Goal: Task Accomplishment & Management: Manage account settings

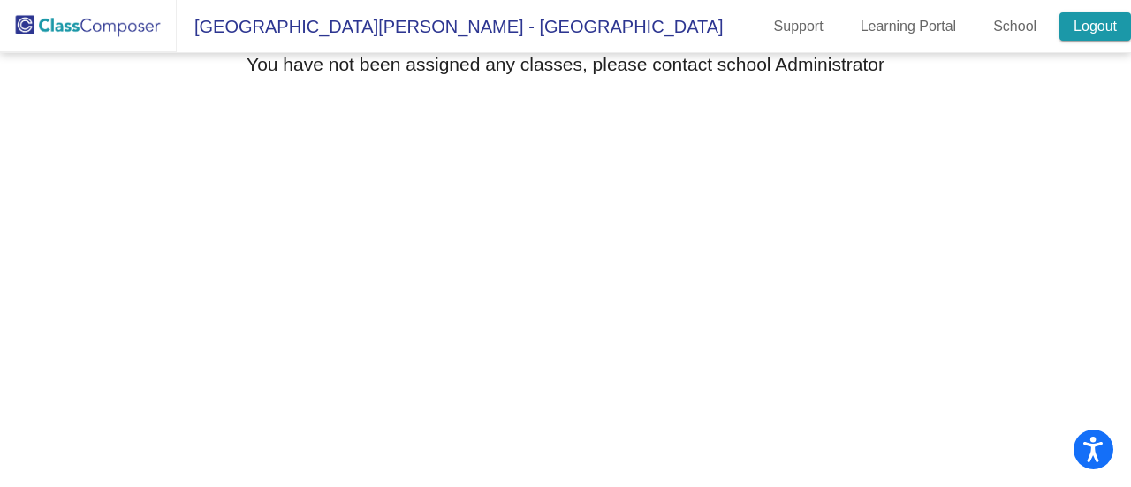
click at [1104, 14] on link "Logout" at bounding box center [1095, 26] width 72 height 28
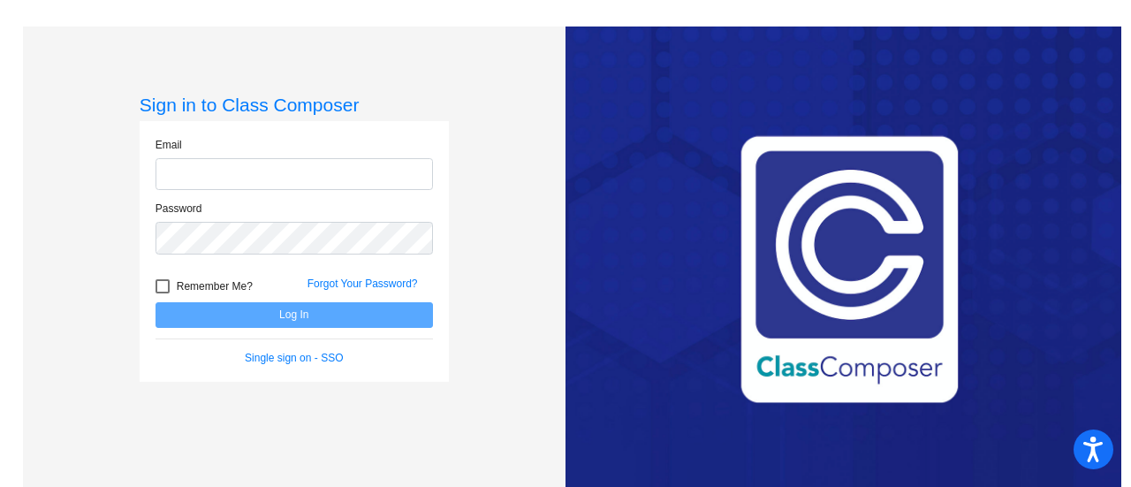
type input "[EMAIL_ADDRESS][PERSON_NAME][DOMAIN_NAME]"
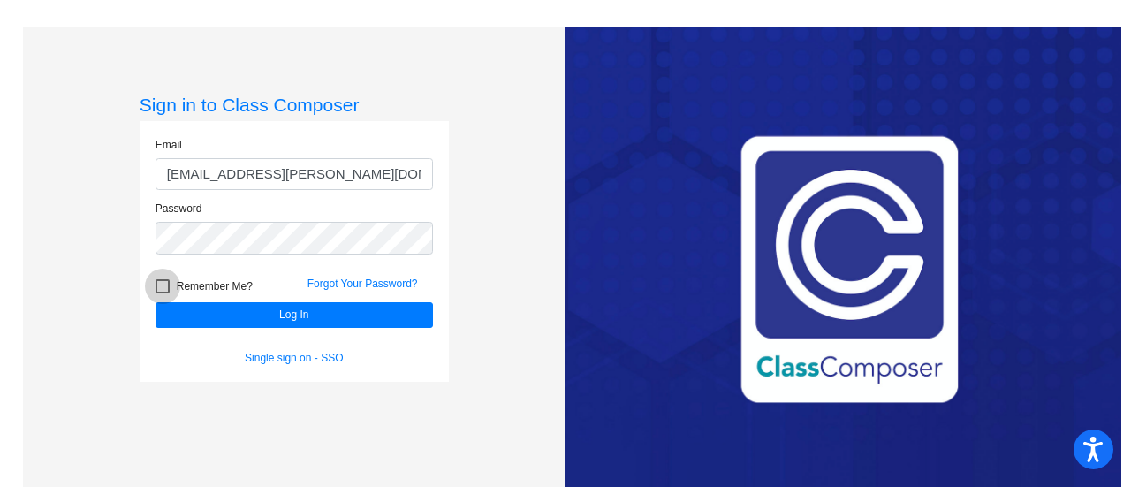
click at [187, 288] on span "Remember Me?" at bounding box center [215, 286] width 76 height 21
click at [163, 293] on input "Remember Me?" at bounding box center [162, 293] width 1 height 1
checkbox input "true"
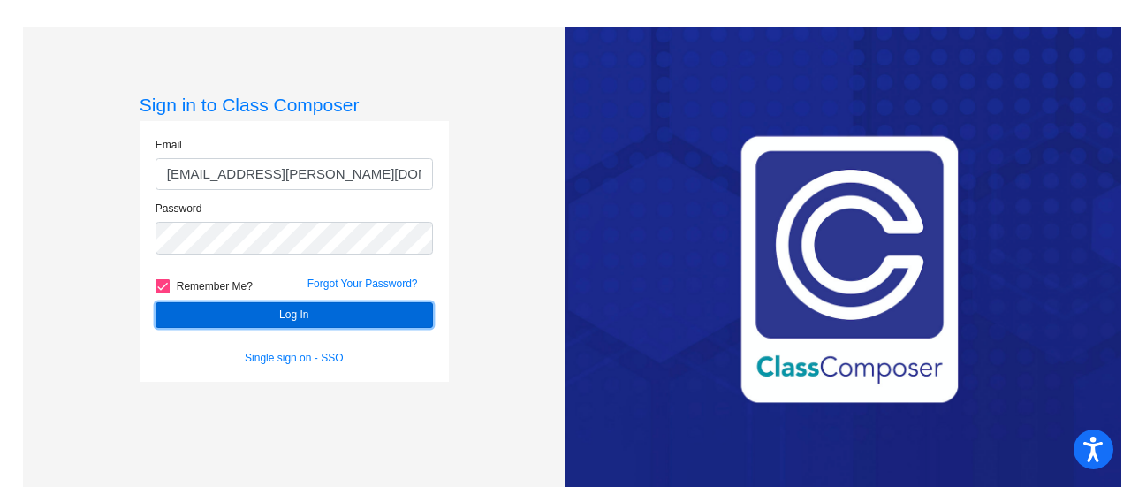
click at [217, 316] on button "Log In" at bounding box center [294, 315] width 277 height 26
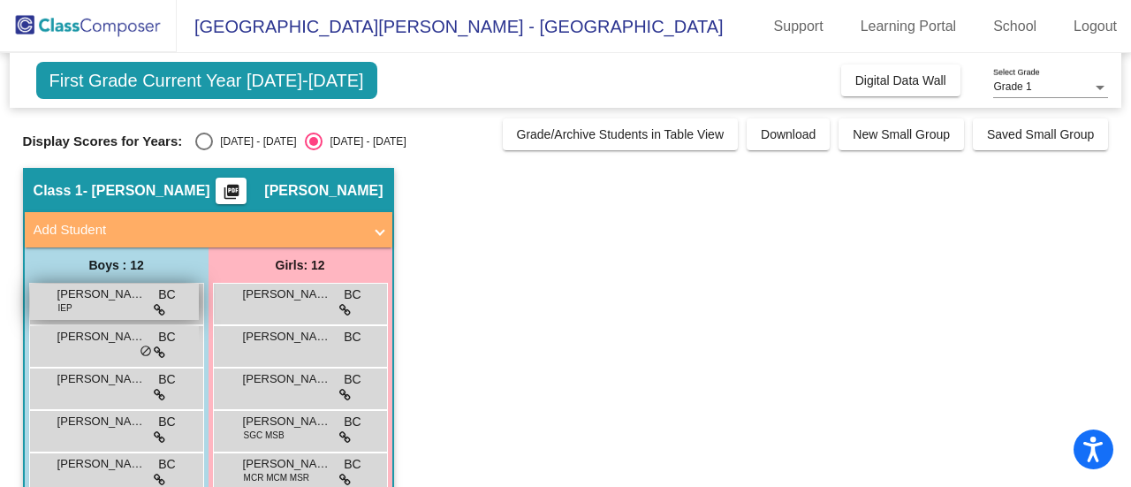
click at [145, 300] on div "[PERSON_NAME] IEP BC lock do_not_disturb_alt" at bounding box center [114, 302] width 169 height 36
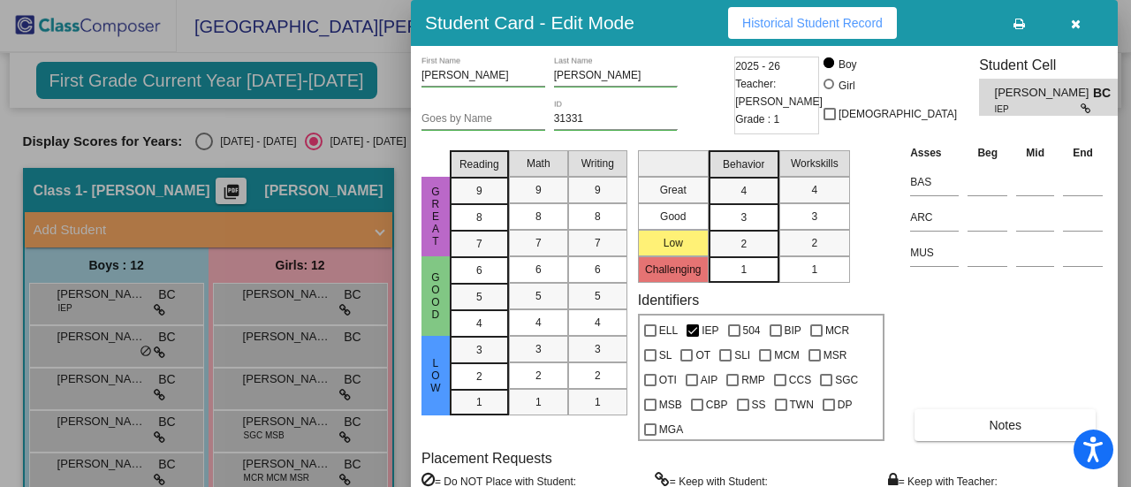
click at [896, 283] on div "Great Good Low Reading 9 8 7 6 5 4 3 2 1 Math 9 8 7 6 5 4 3 2 1 Writing 9 8 7 6…" at bounding box center [764, 292] width 686 height 298
click at [1073, 29] on icon "button" at bounding box center [1076, 24] width 10 height 12
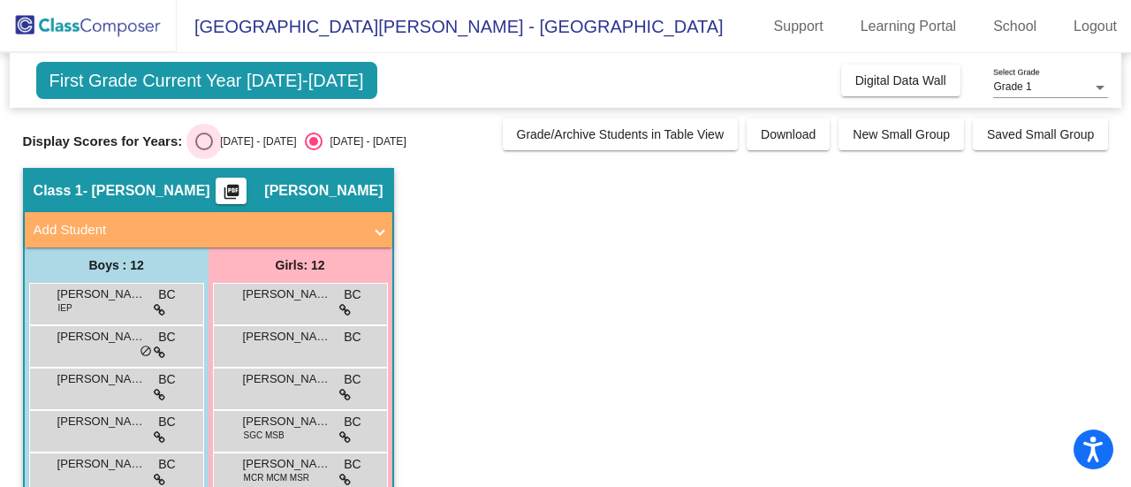
click at [242, 140] on div "2024 - 2025" at bounding box center [254, 141] width 83 height 16
click at [204, 150] on input "2024 - 2025" at bounding box center [203, 150] width 1 height 1
radio input "true"
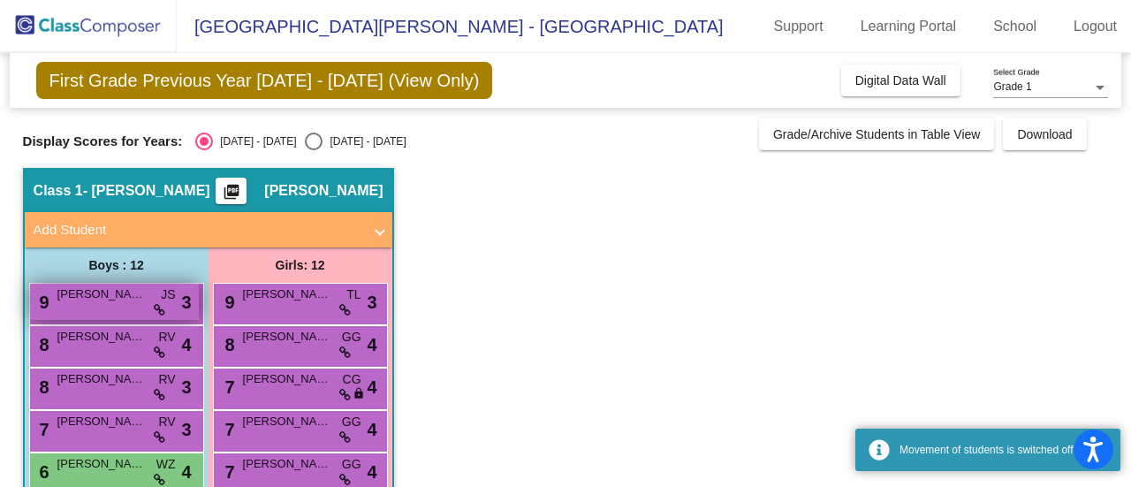
click at [118, 315] on div "9 Arthur Whiteleather JS lock do_not_disturb_alt 3" at bounding box center [114, 302] width 169 height 36
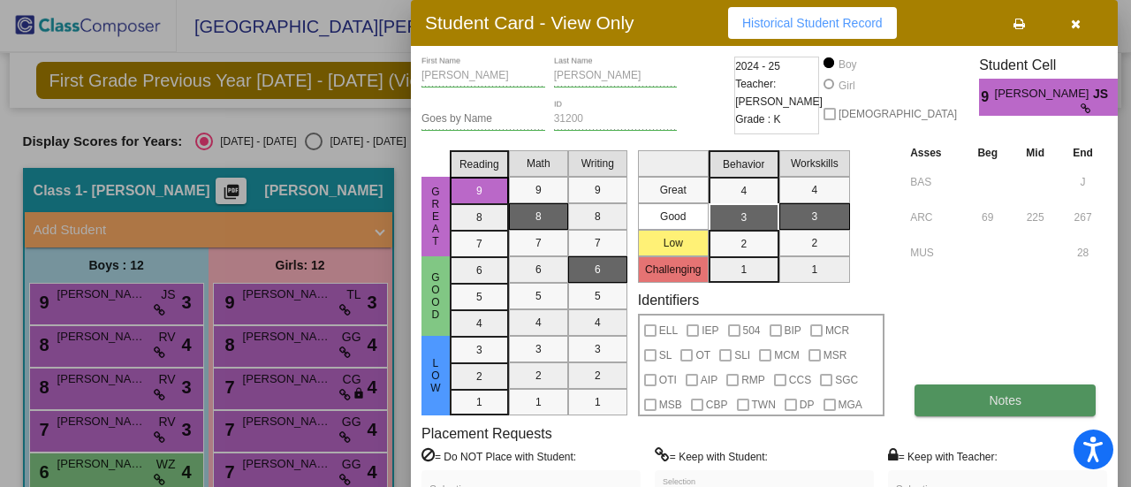
click at [964, 399] on button "Notes" at bounding box center [1005, 400] width 181 height 32
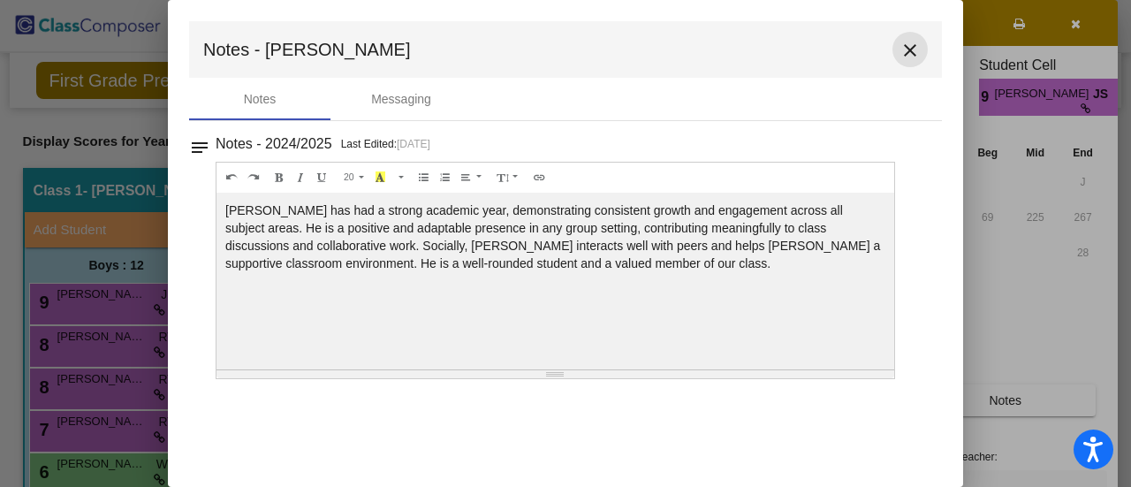
click at [922, 41] on button "close" at bounding box center [909, 49] width 35 height 35
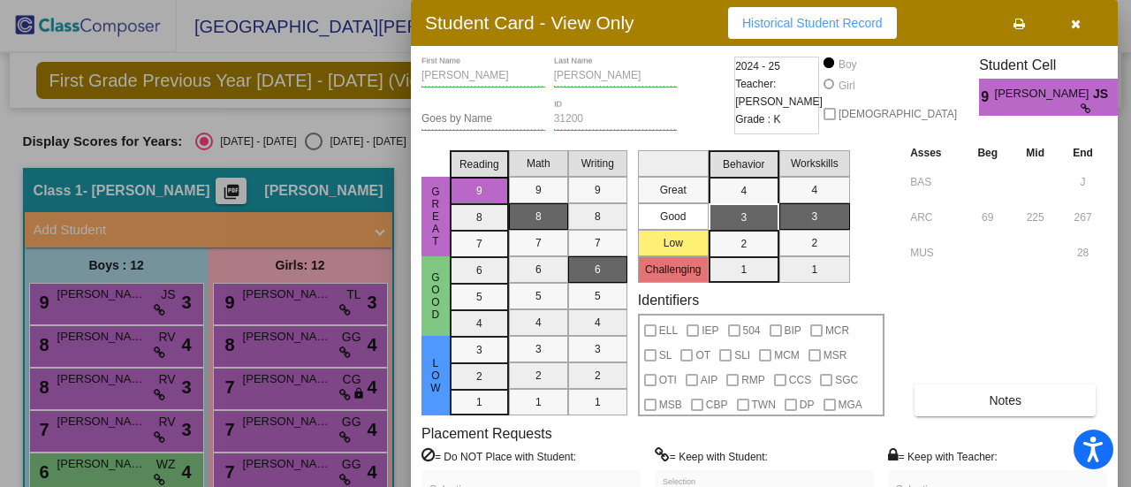
click at [1085, 27] on button "button" at bounding box center [1075, 23] width 57 height 32
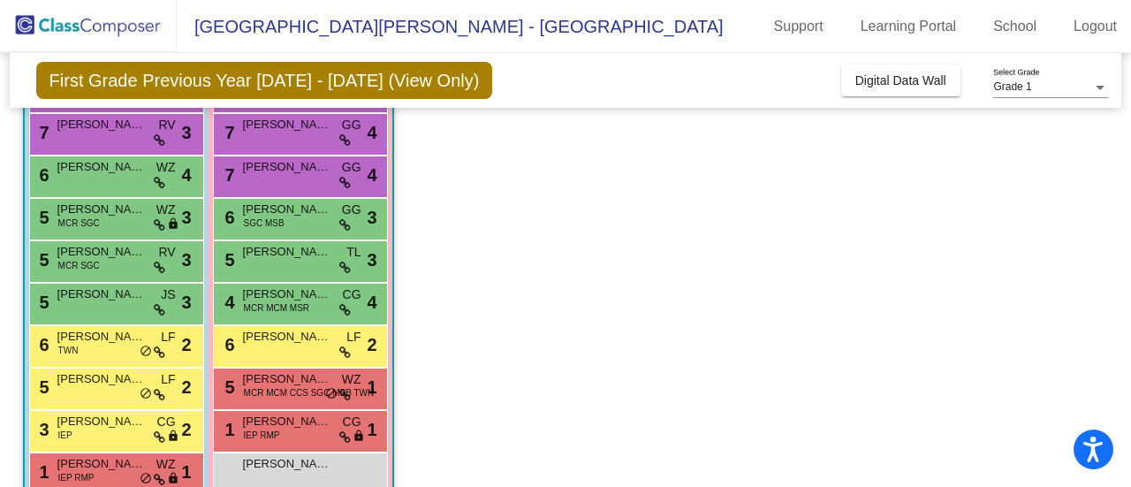
scroll to position [332, 0]
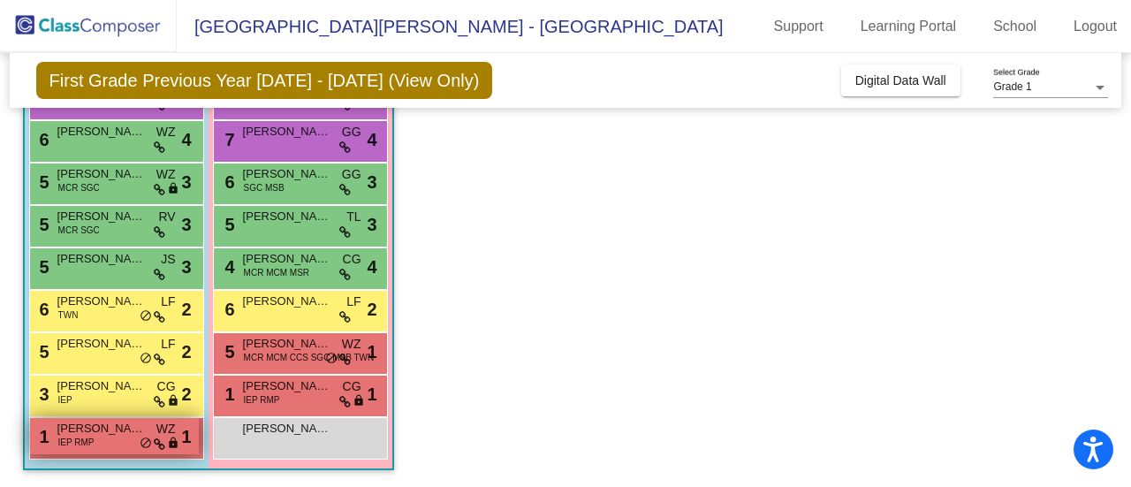
click at [165, 443] on div "1 Declan George IEP RMP WZ lock do_not_disturb_alt 1" at bounding box center [114, 436] width 169 height 36
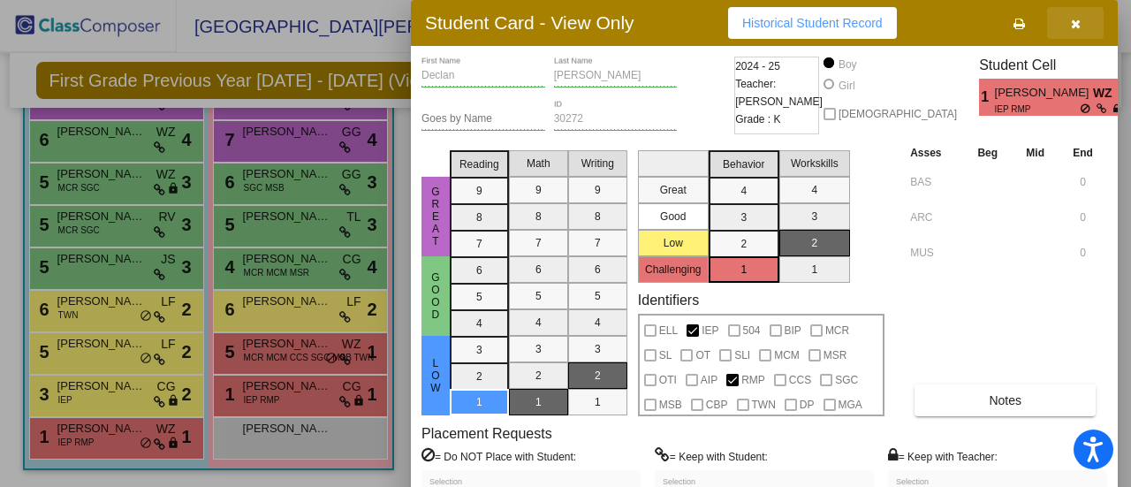
click at [1085, 20] on button "button" at bounding box center [1075, 23] width 57 height 32
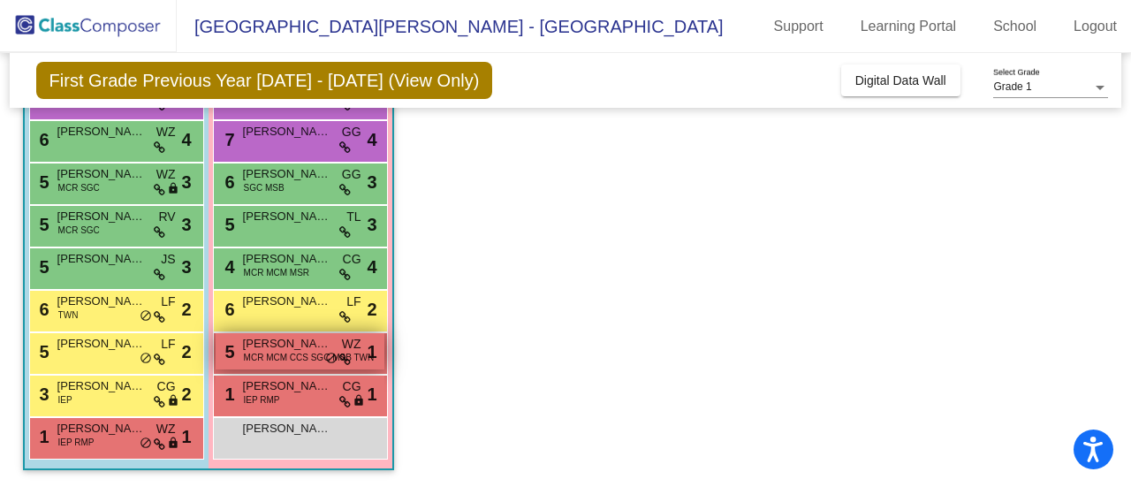
click at [323, 345] on span "Kaliyah Thomas" at bounding box center [287, 344] width 88 height 18
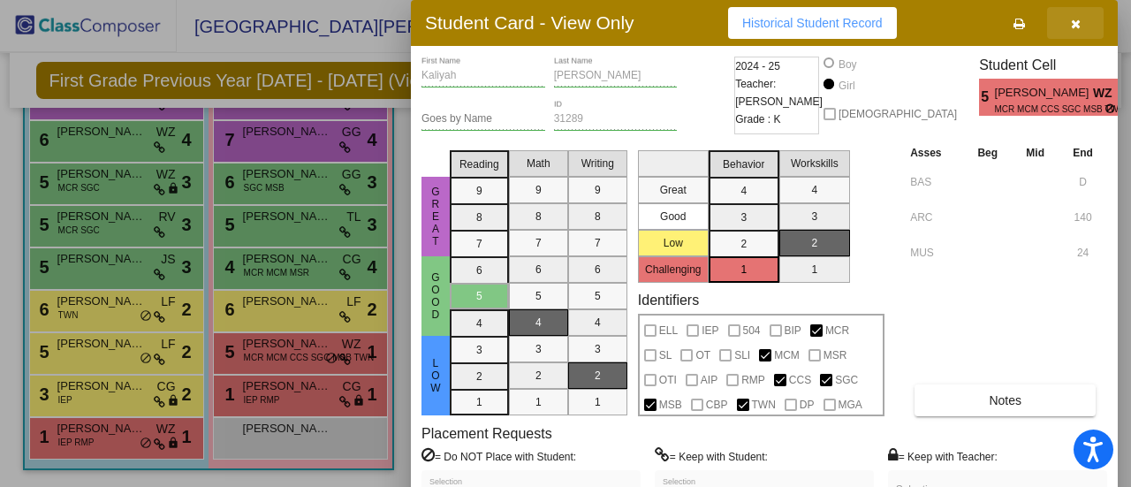
click at [1076, 27] on icon "button" at bounding box center [1076, 24] width 10 height 12
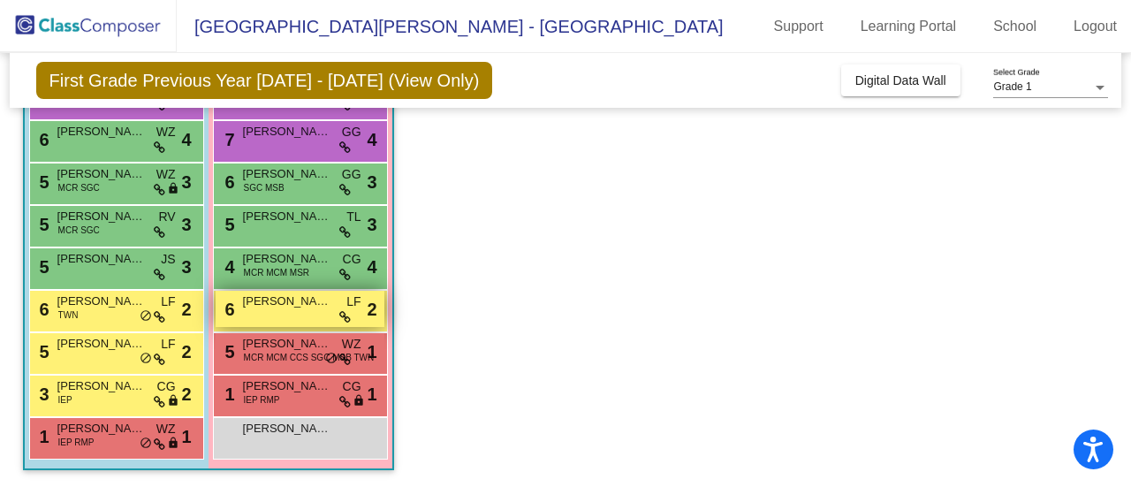
click at [292, 301] on span "Birdie Lopienski" at bounding box center [287, 301] width 88 height 18
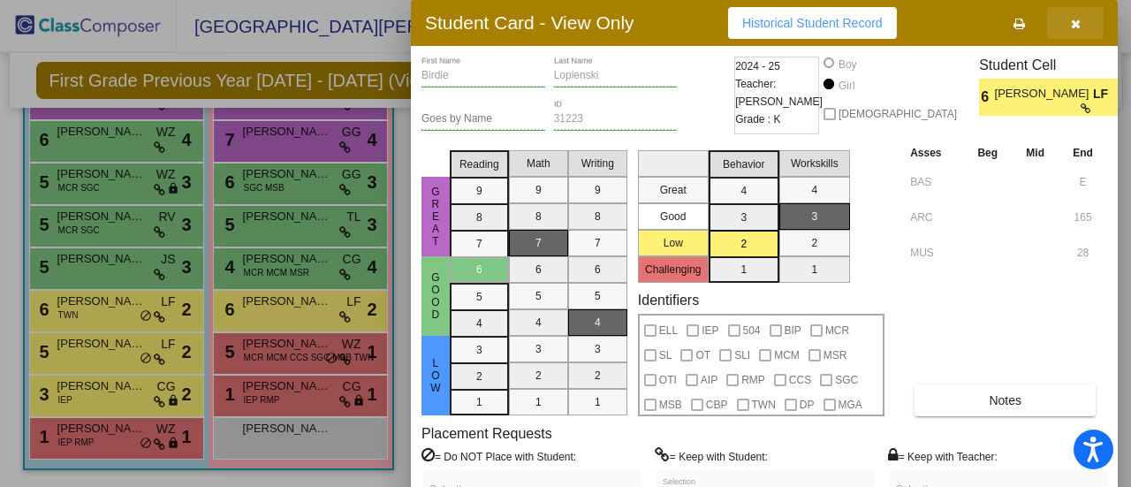
click at [1080, 22] on icon "button" at bounding box center [1076, 24] width 10 height 12
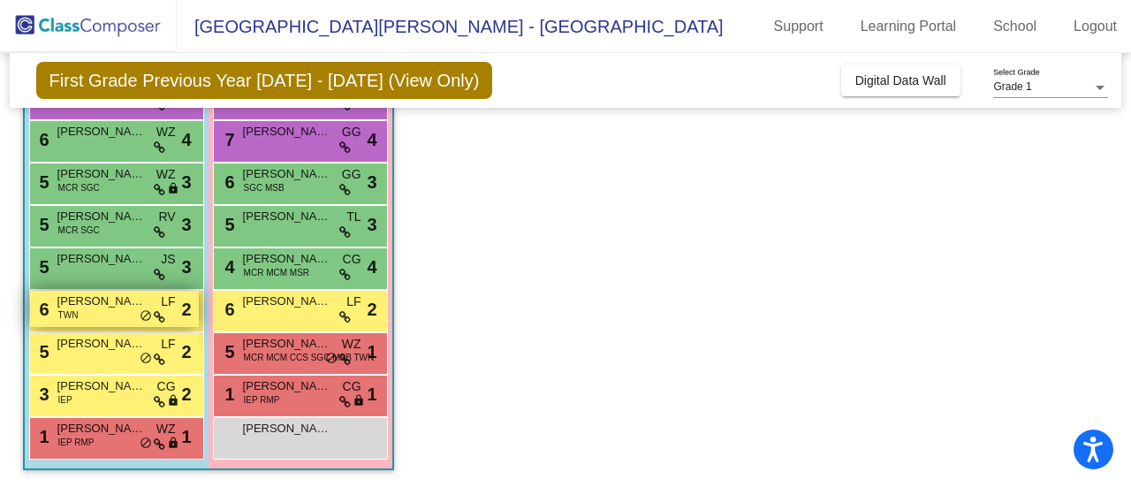
click at [122, 321] on div "6 Gabriel Dulabon TWN LF lock do_not_disturb_alt 2" at bounding box center [114, 309] width 169 height 36
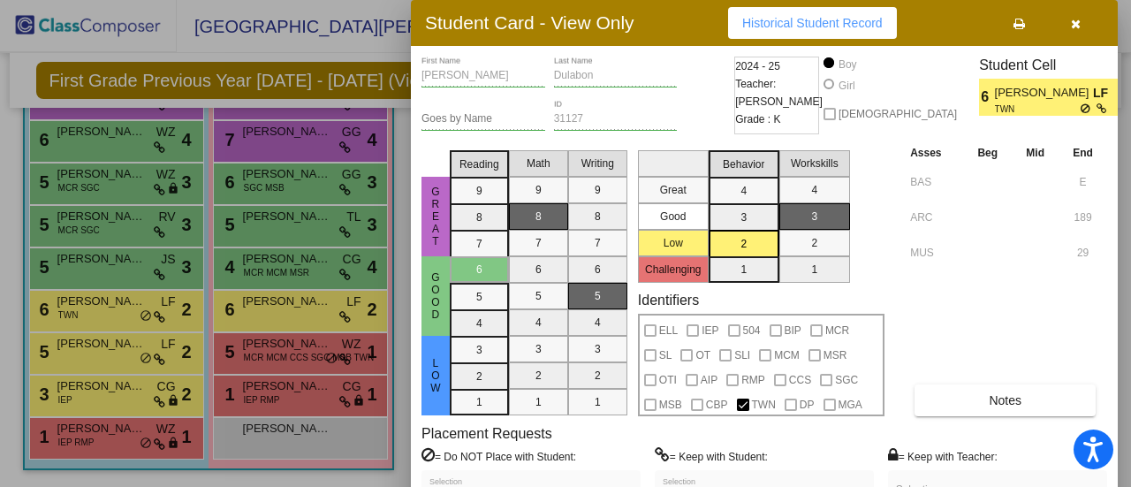
click at [1073, 29] on icon "button" at bounding box center [1076, 24] width 10 height 12
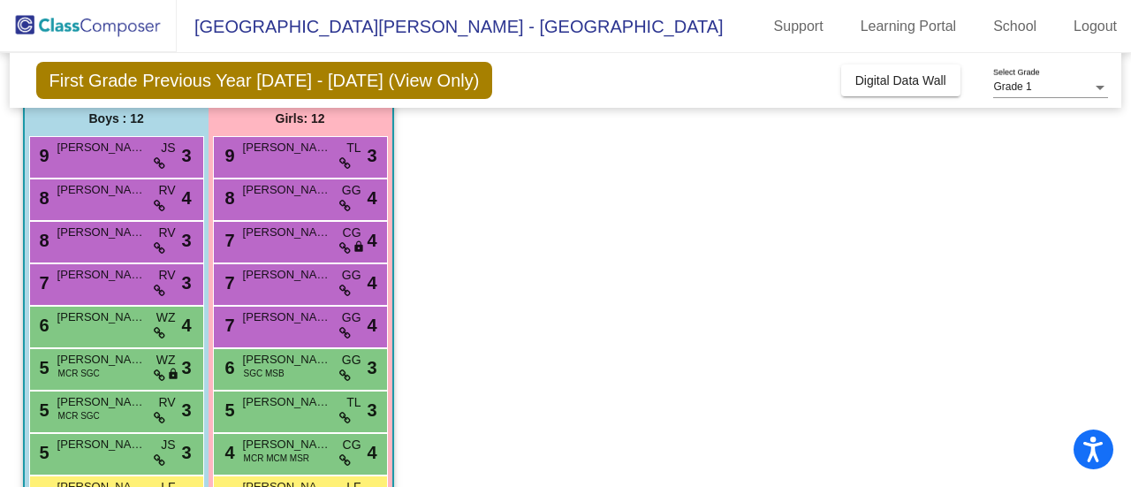
scroll to position [145, 0]
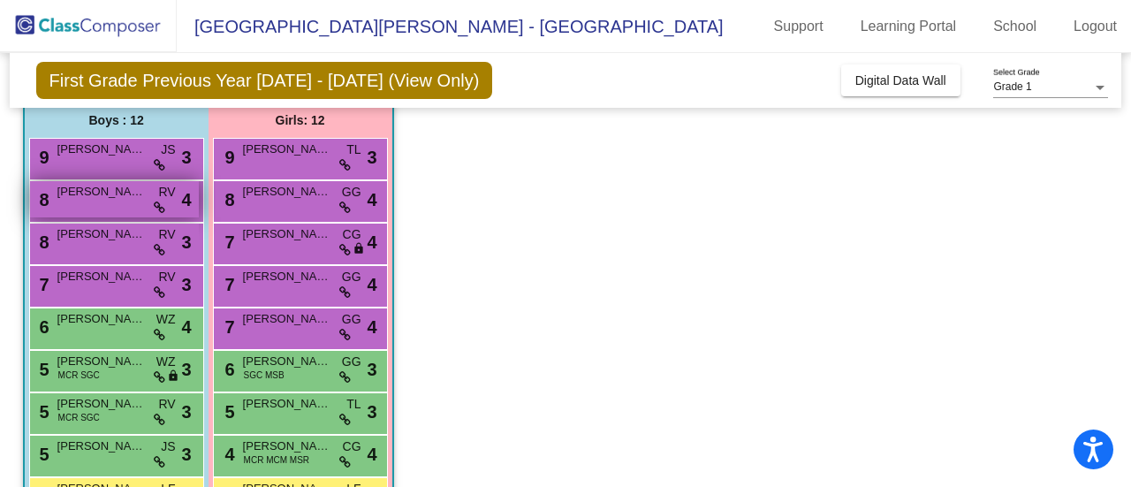
click at [148, 199] on div "8 Dugan Frecker RV lock do_not_disturb_alt 4" at bounding box center [114, 199] width 169 height 36
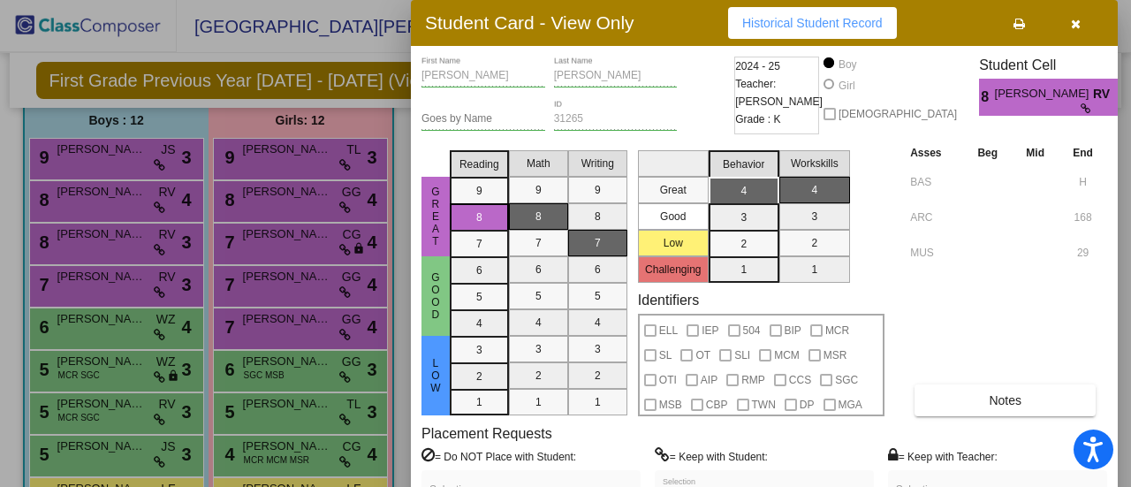
drag, startPoint x: 855, startPoint y: 272, endPoint x: 855, endPoint y: 149, distance: 122.8
click at [855, 149] on div "Great Good Low Challenging Behavior 4 3 2 1 Workskills 4 3 2 1" at bounding box center [761, 213] width 247 height 140
click at [862, 234] on div "Great Good Low Challenging Behavior 4 3 2 1 Workskills 4 3 2 1" at bounding box center [761, 213] width 247 height 140
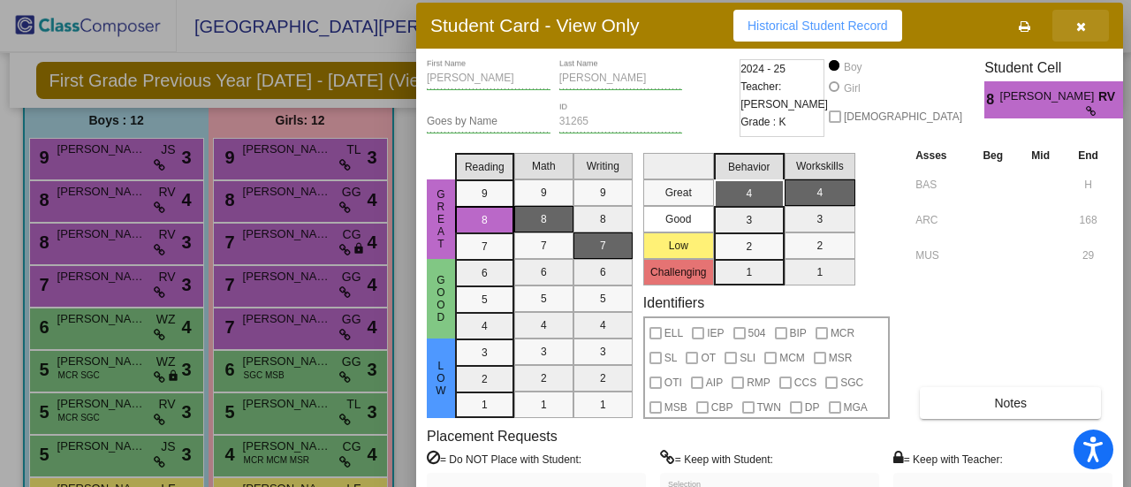
drag, startPoint x: 1074, startPoint y: 13, endPoint x: 1084, endPoint y: 16, distance: 10.1
click at [1084, 16] on button "button" at bounding box center [1080, 26] width 57 height 32
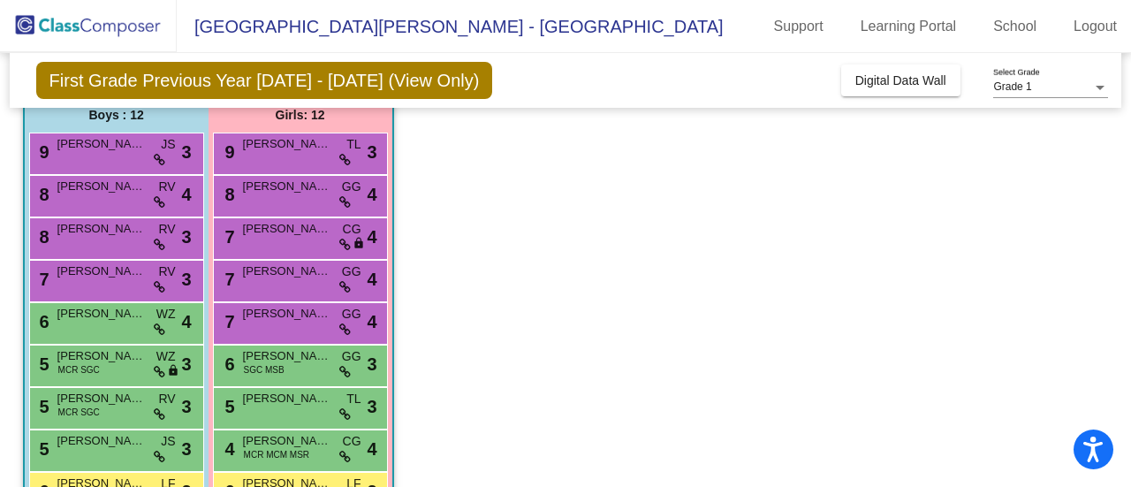
scroll to position [0, 0]
